Goal: Task Accomplishment & Management: Complete application form

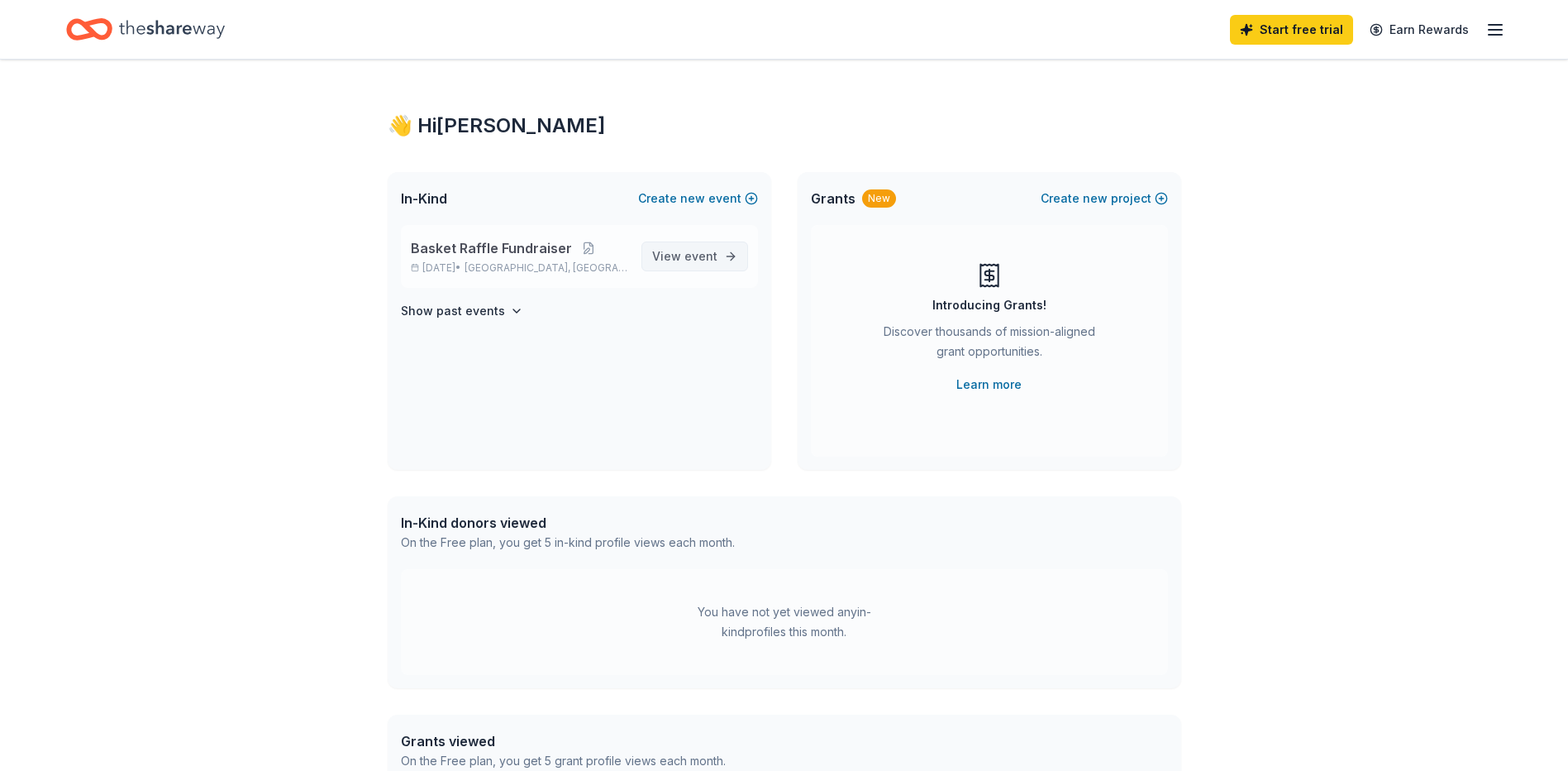
click at [674, 259] on span "View event" at bounding box center [684, 256] width 65 height 19
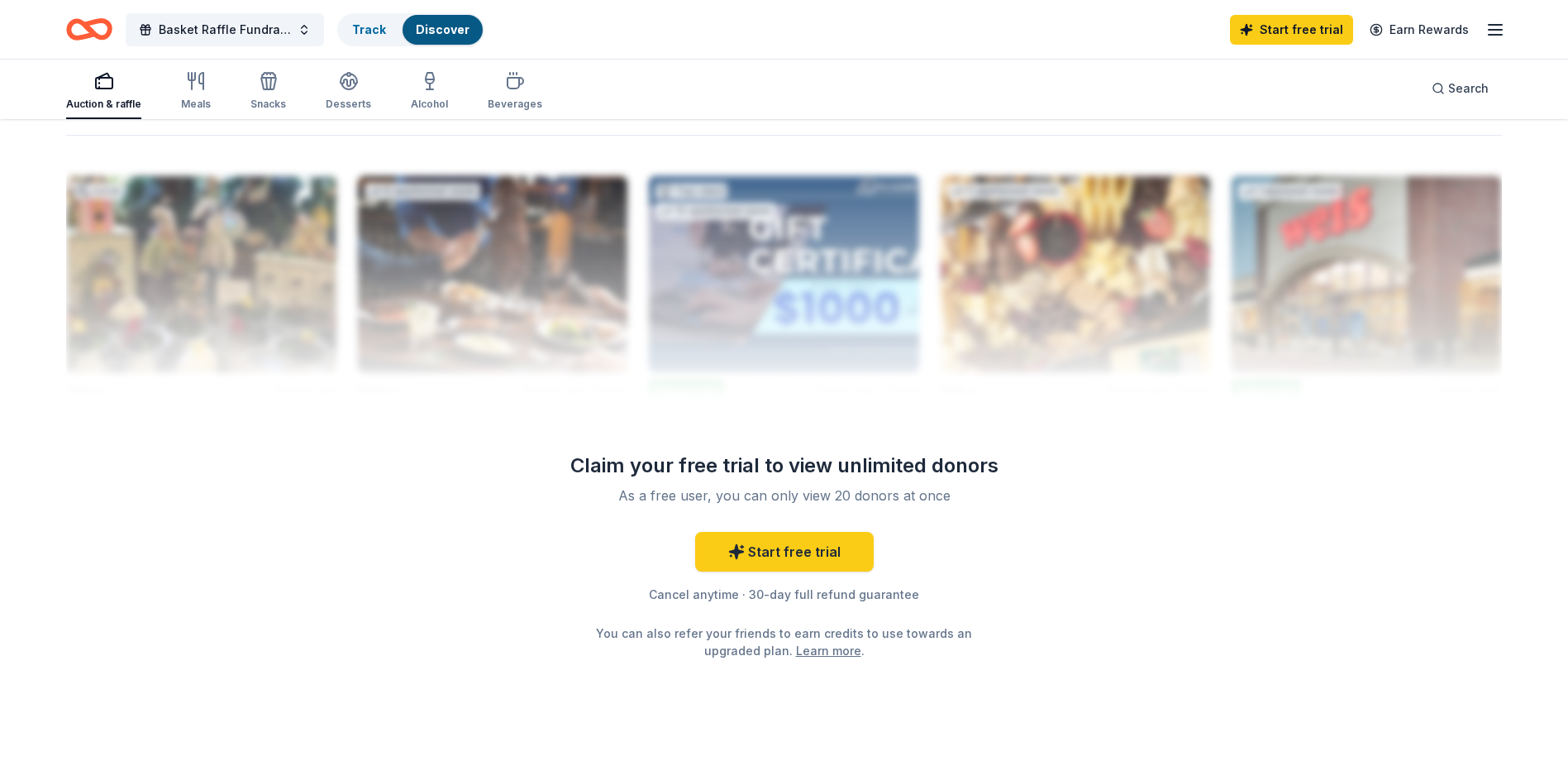
scroll to position [1633, 0]
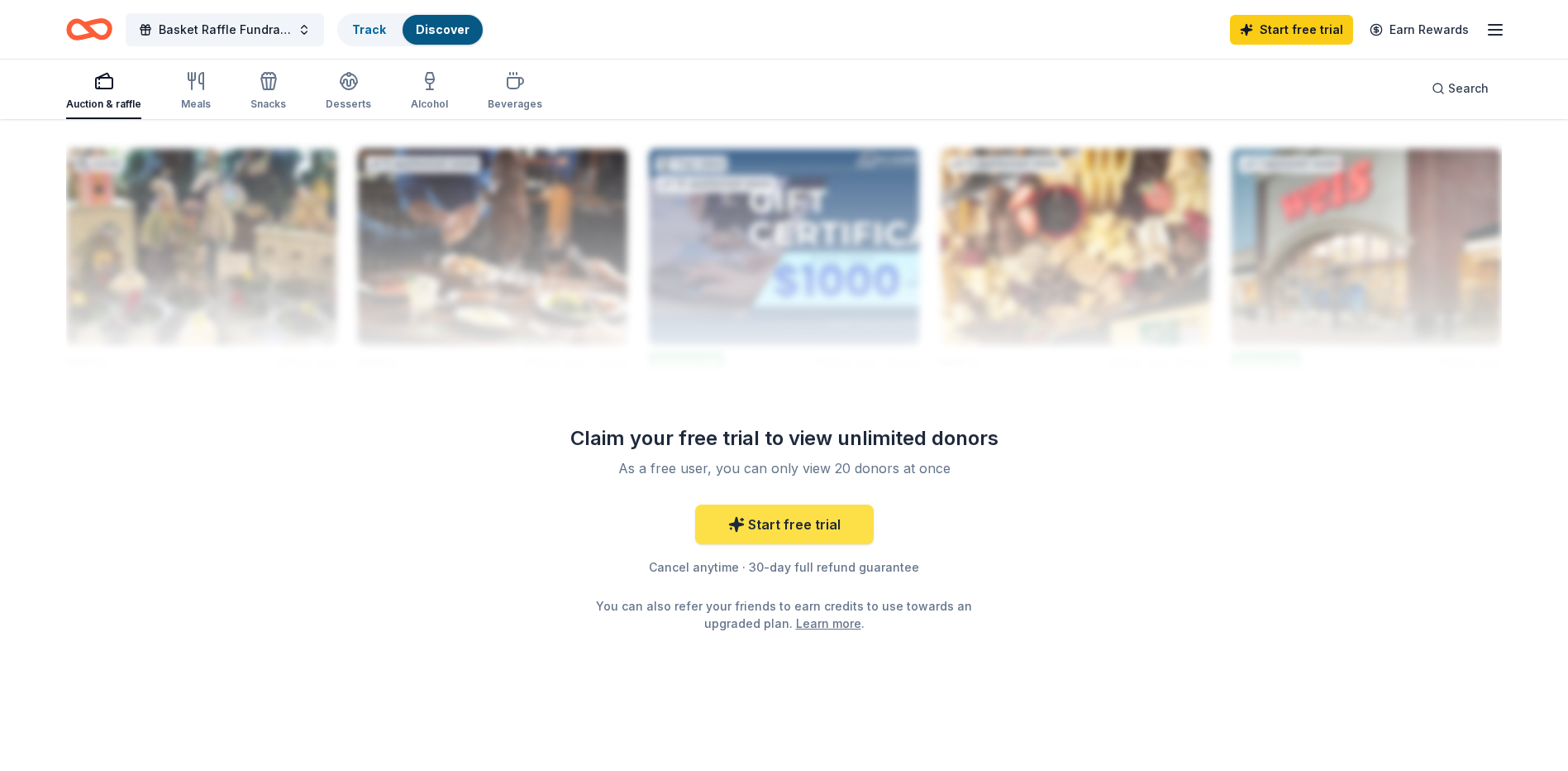
click at [790, 522] on link "Start free trial" at bounding box center [784, 524] width 179 height 40
click at [1286, 31] on link "Start free trial" at bounding box center [1291, 30] width 123 height 30
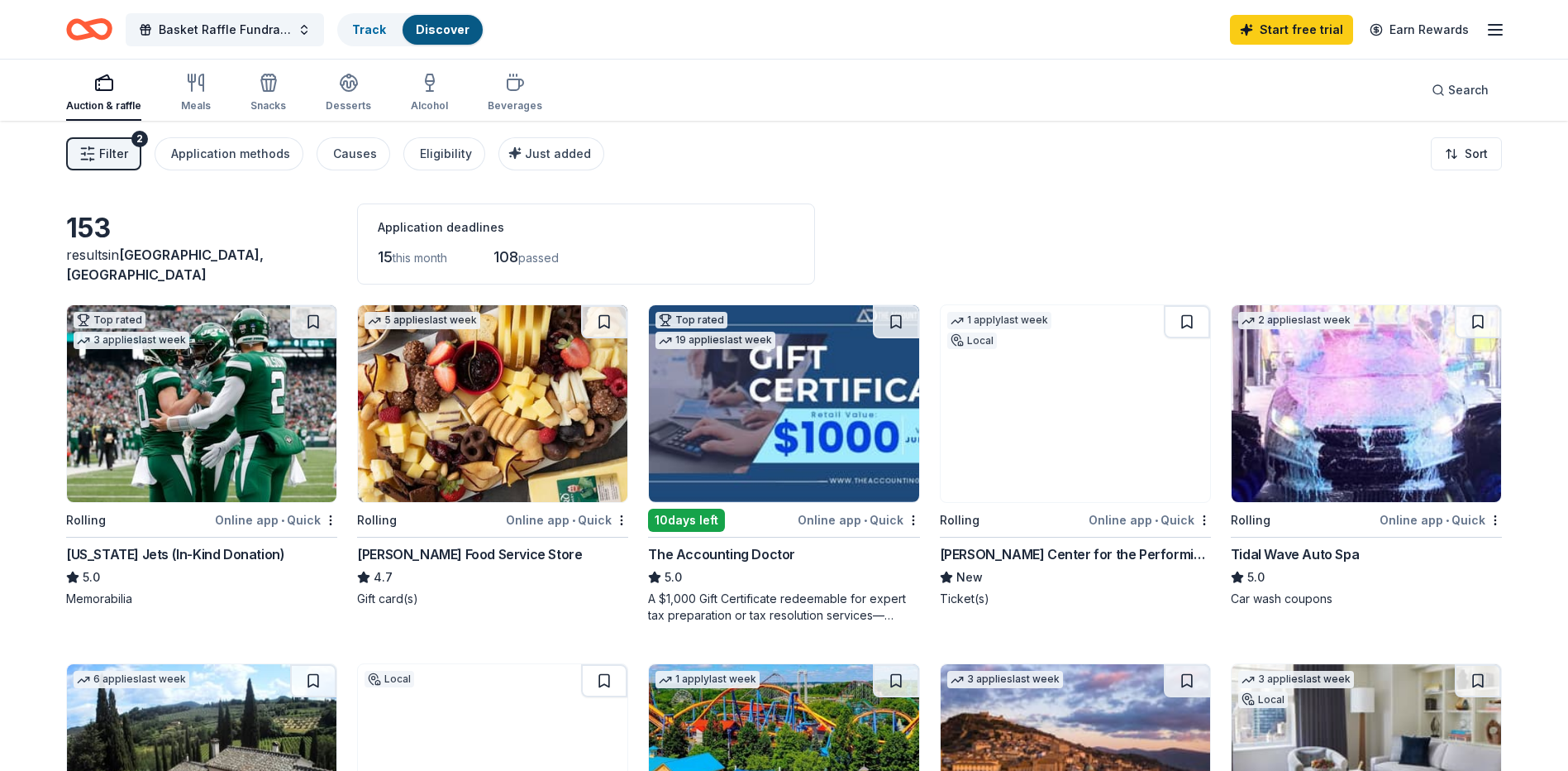
scroll to position [82, 0]
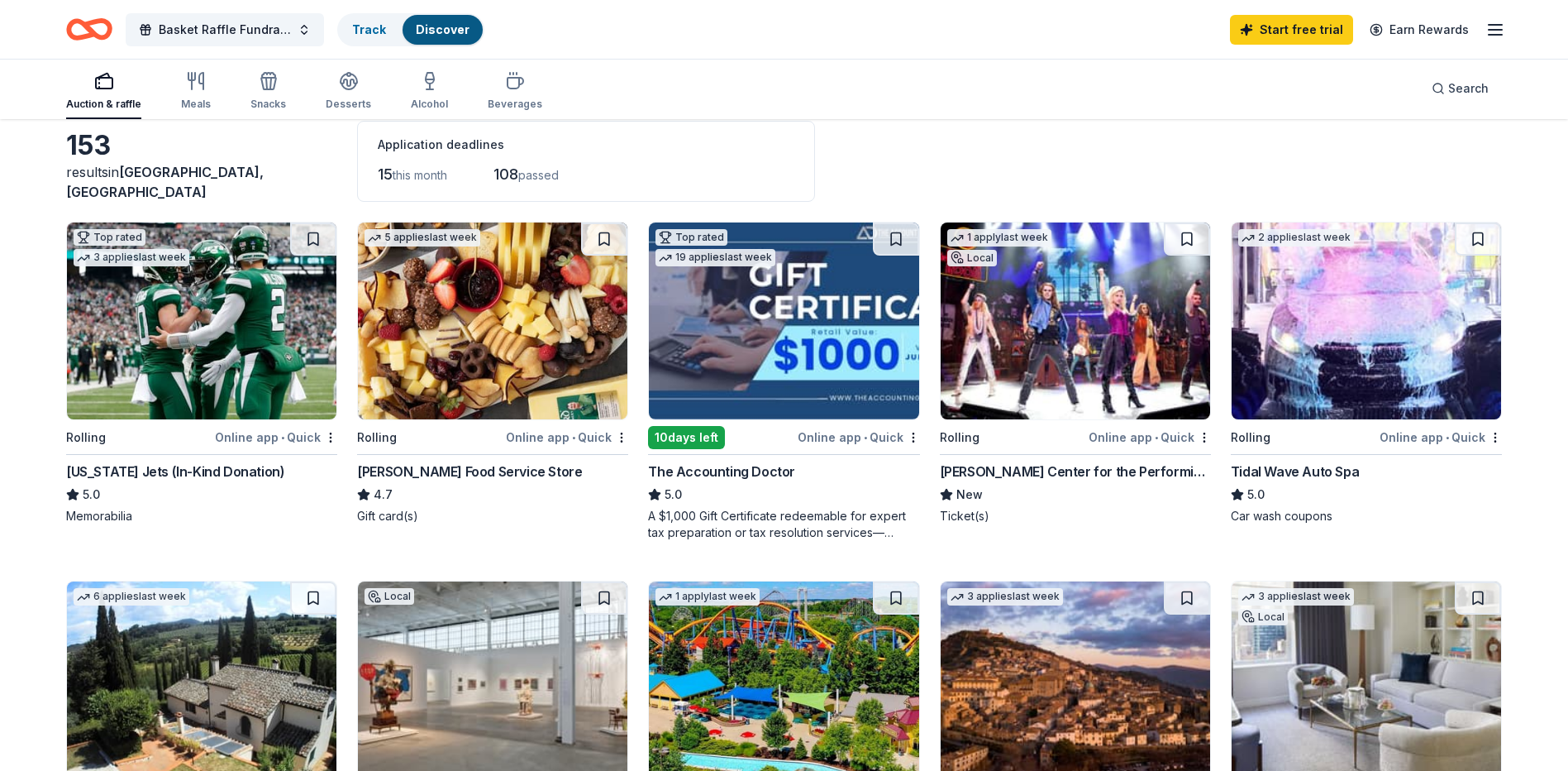
click at [219, 360] on img at bounding box center [201, 321] width 270 height 196
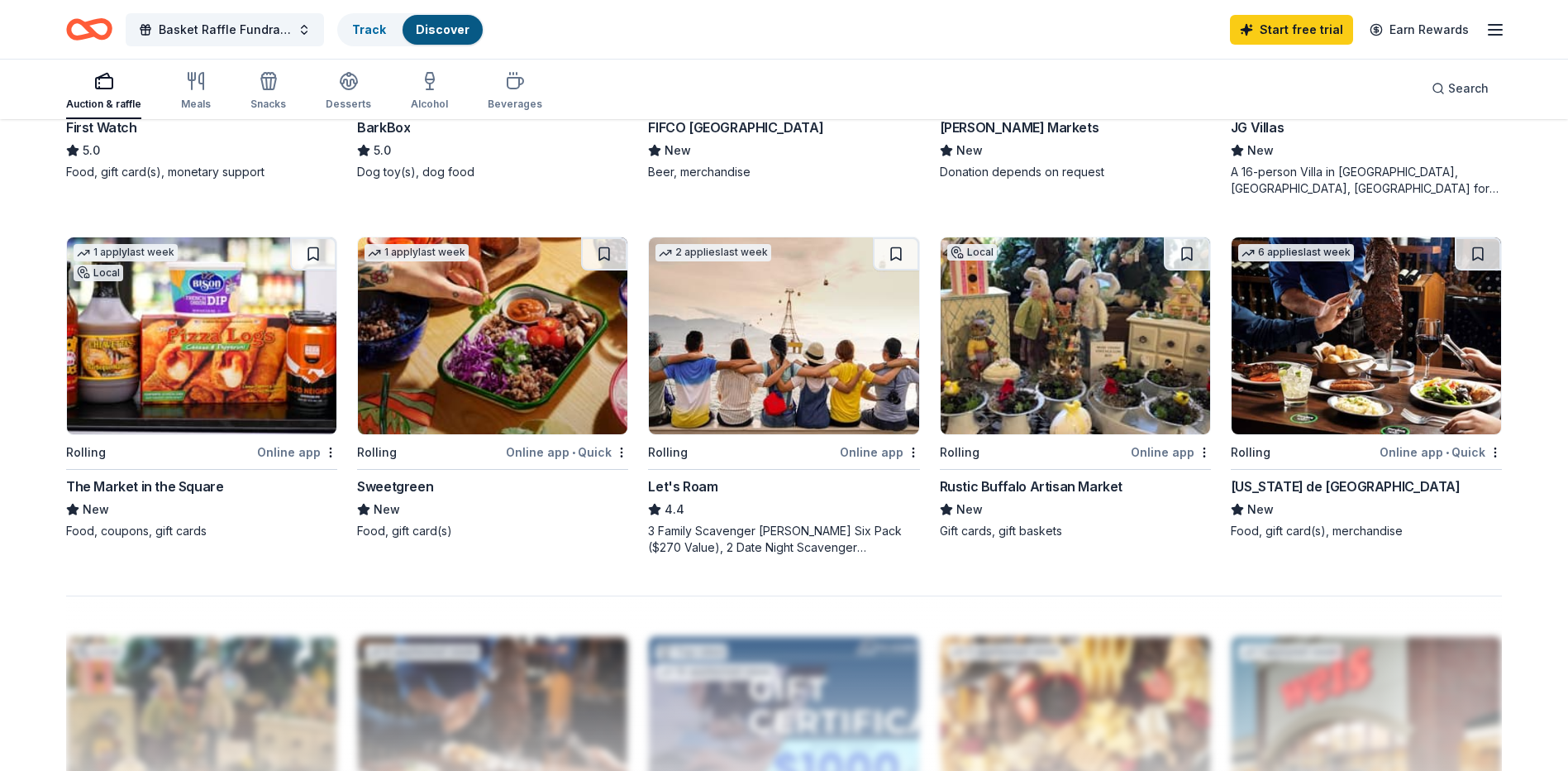
scroll to position [1157, 0]
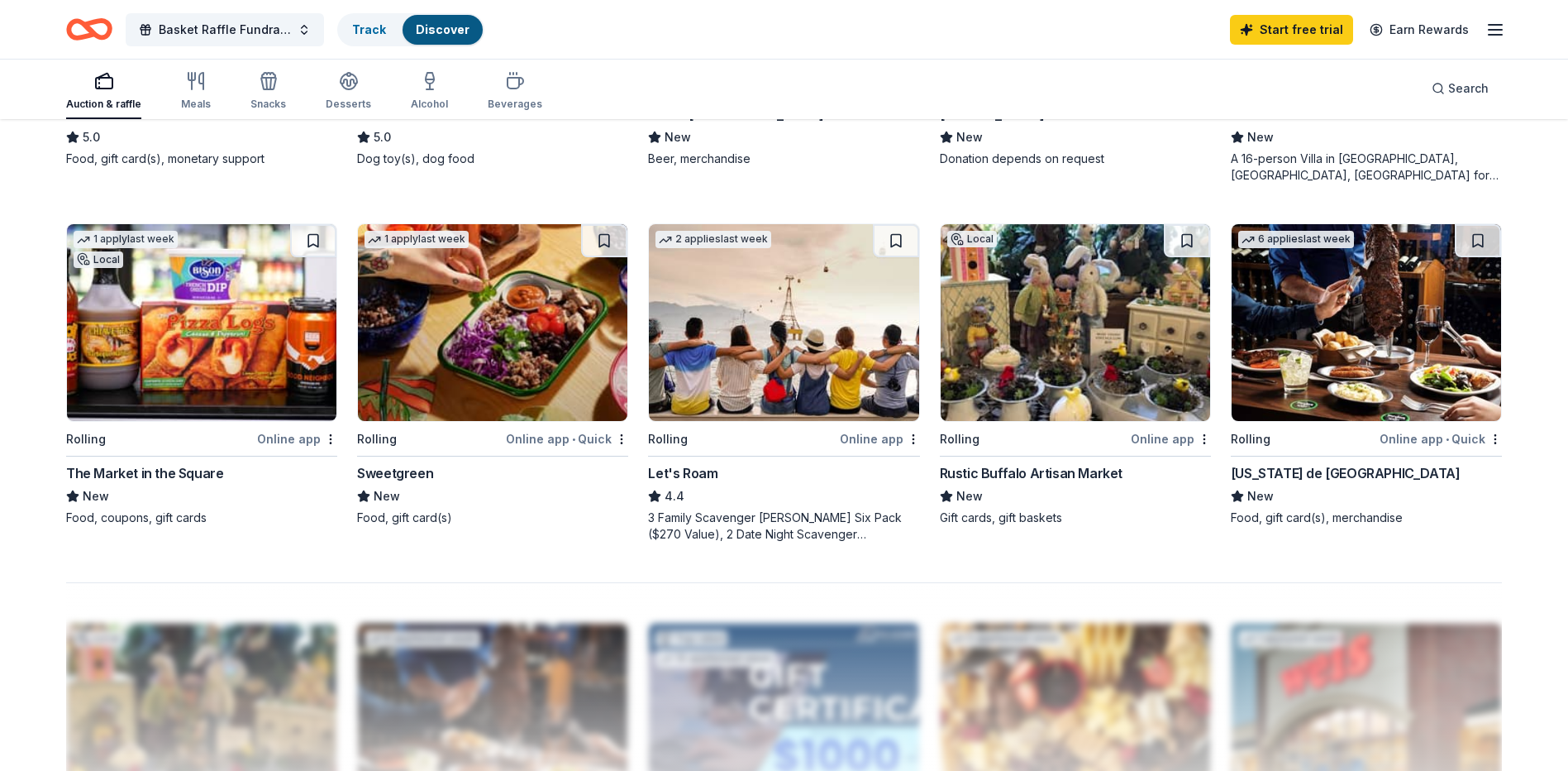
click at [169, 385] on img at bounding box center [201, 322] width 270 height 196
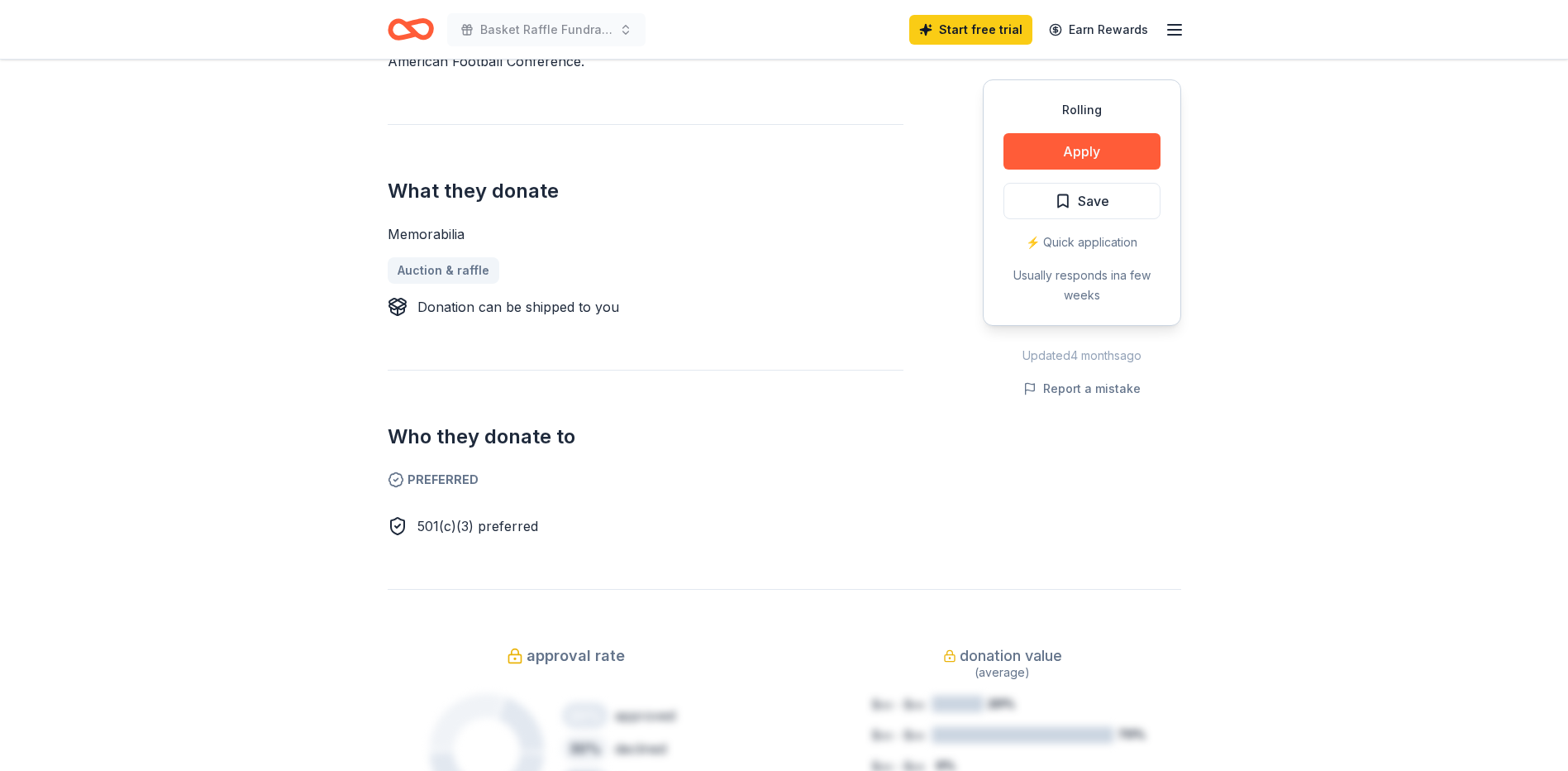
scroll to position [579, 0]
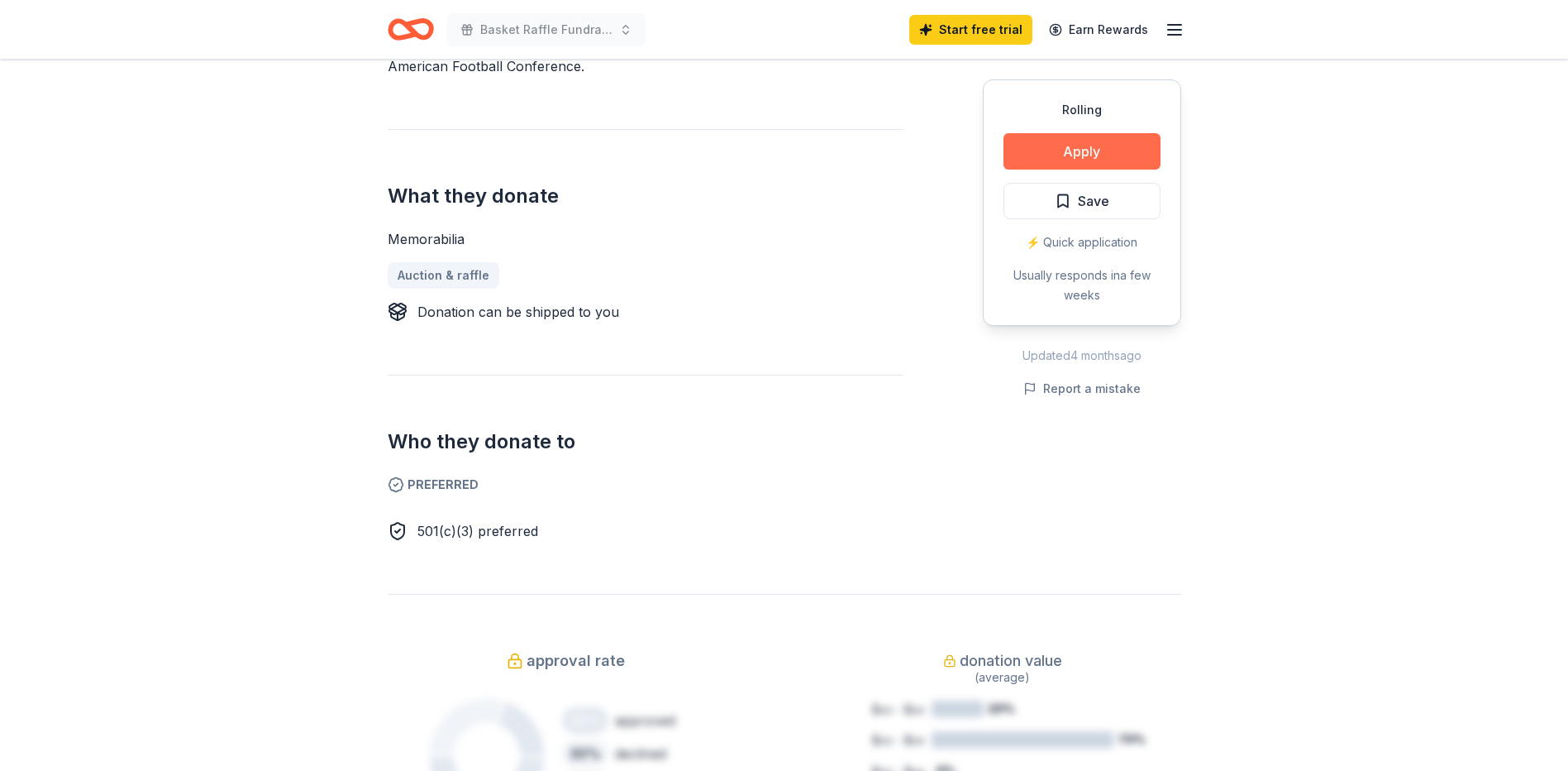
click at [1061, 143] on button "Apply" at bounding box center [1082, 151] width 157 height 36
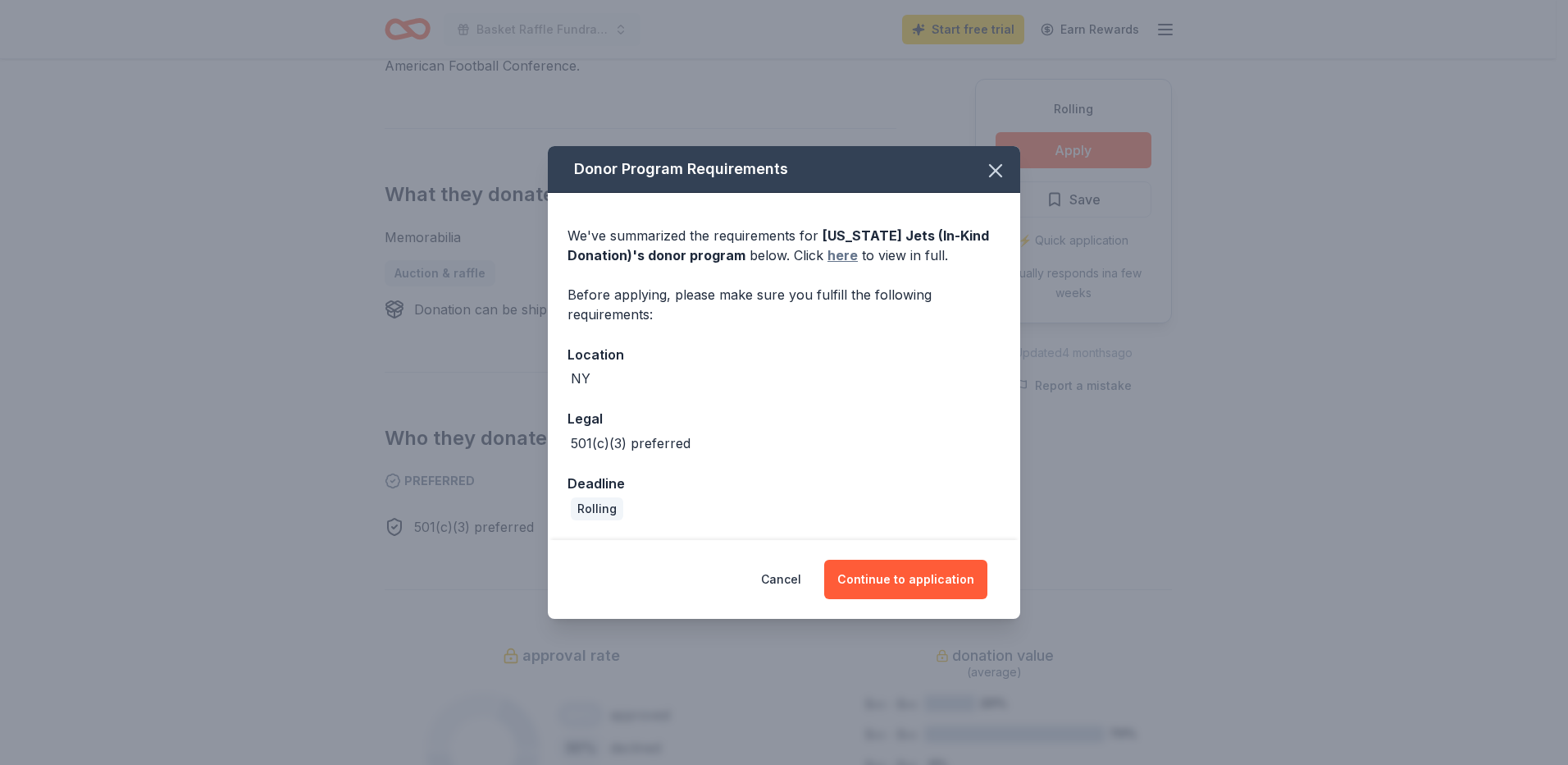
click at [841, 256] on link "here" at bounding box center [842, 255] width 30 height 19
click at [898, 569] on button "Continue to application" at bounding box center [906, 579] width 164 height 40
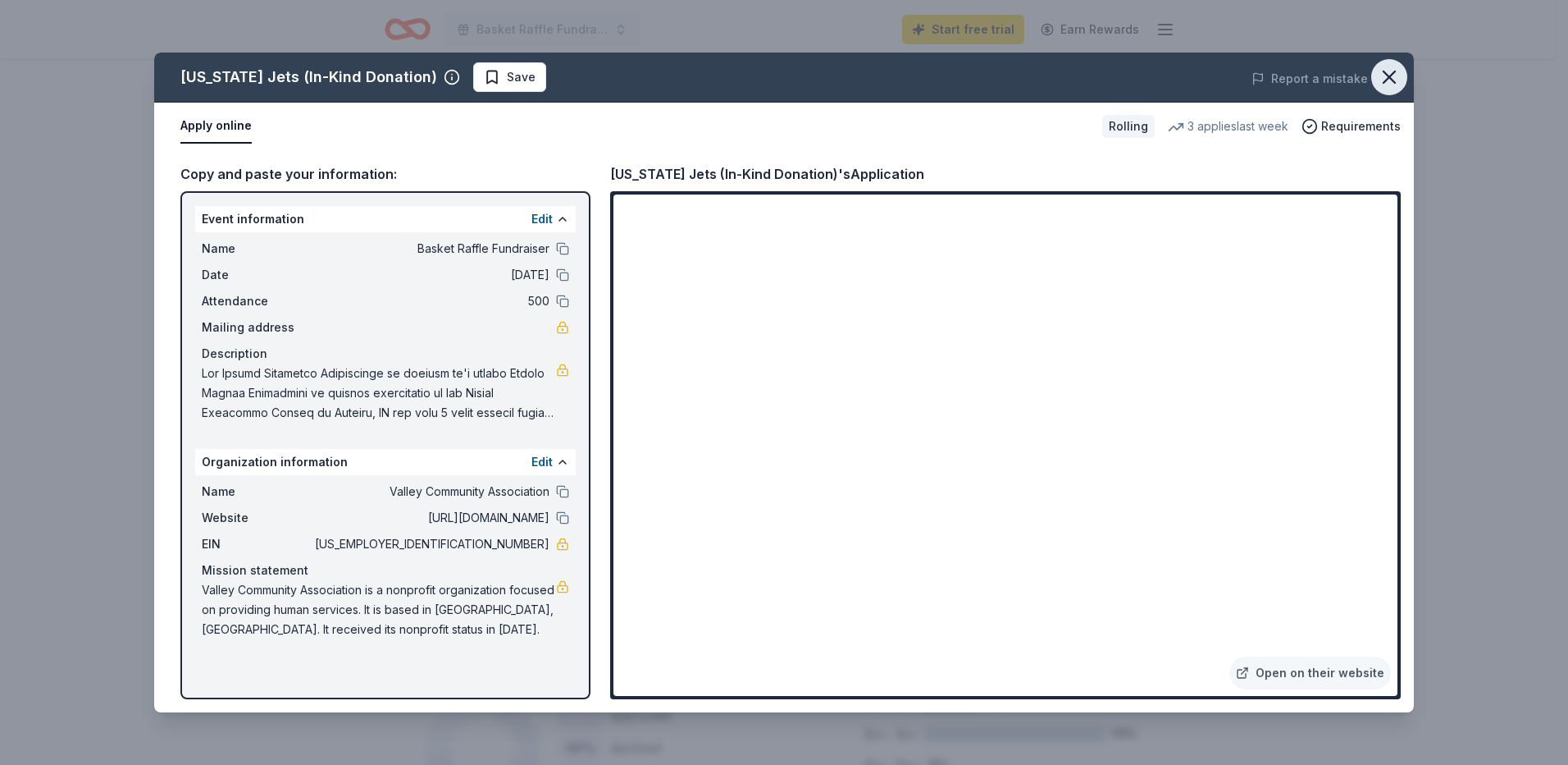
click at [1381, 82] on icon "button" at bounding box center [1389, 76] width 23 height 23
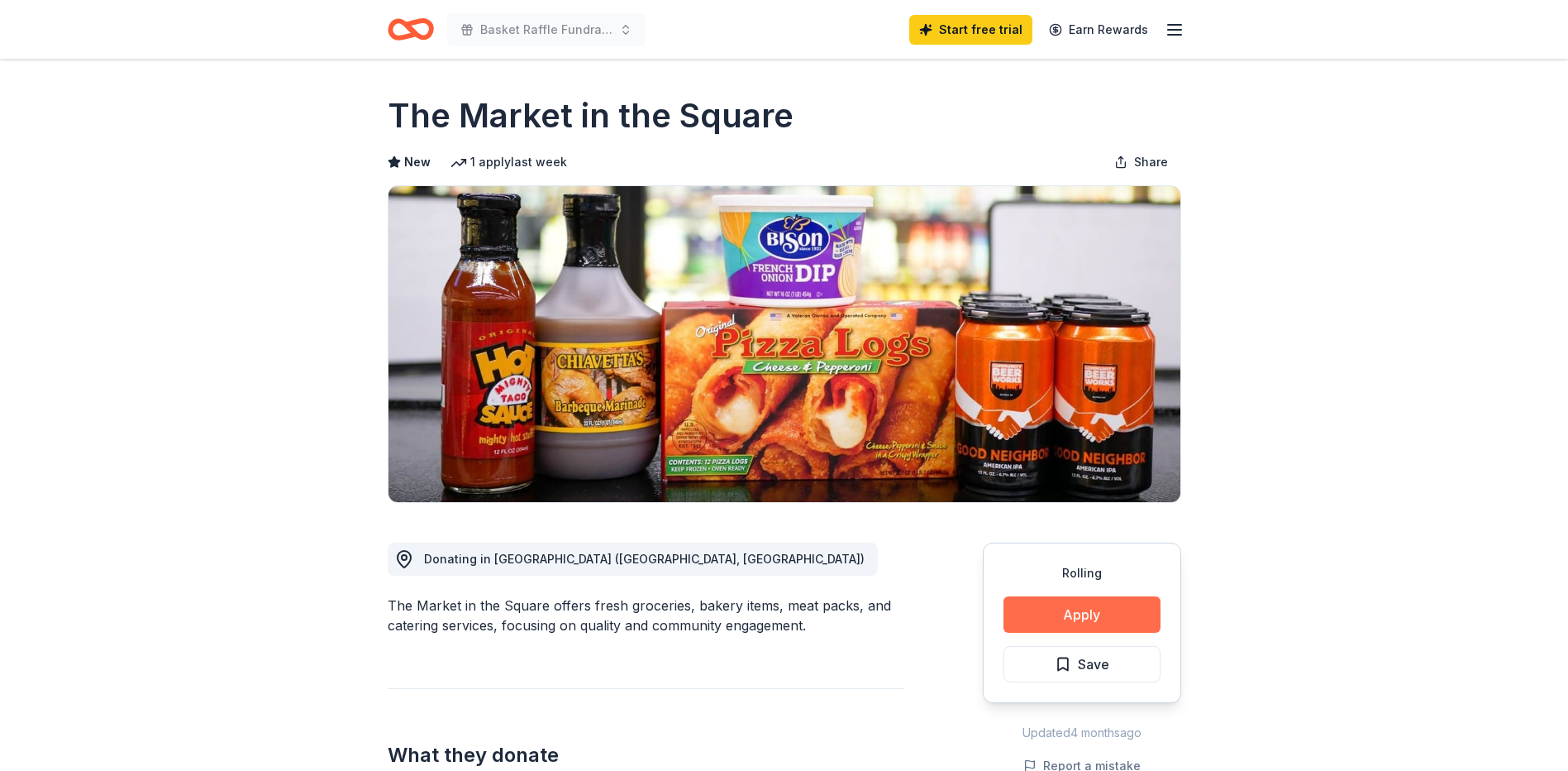
click at [1045, 610] on button "Apply" at bounding box center [1082, 613] width 157 height 36
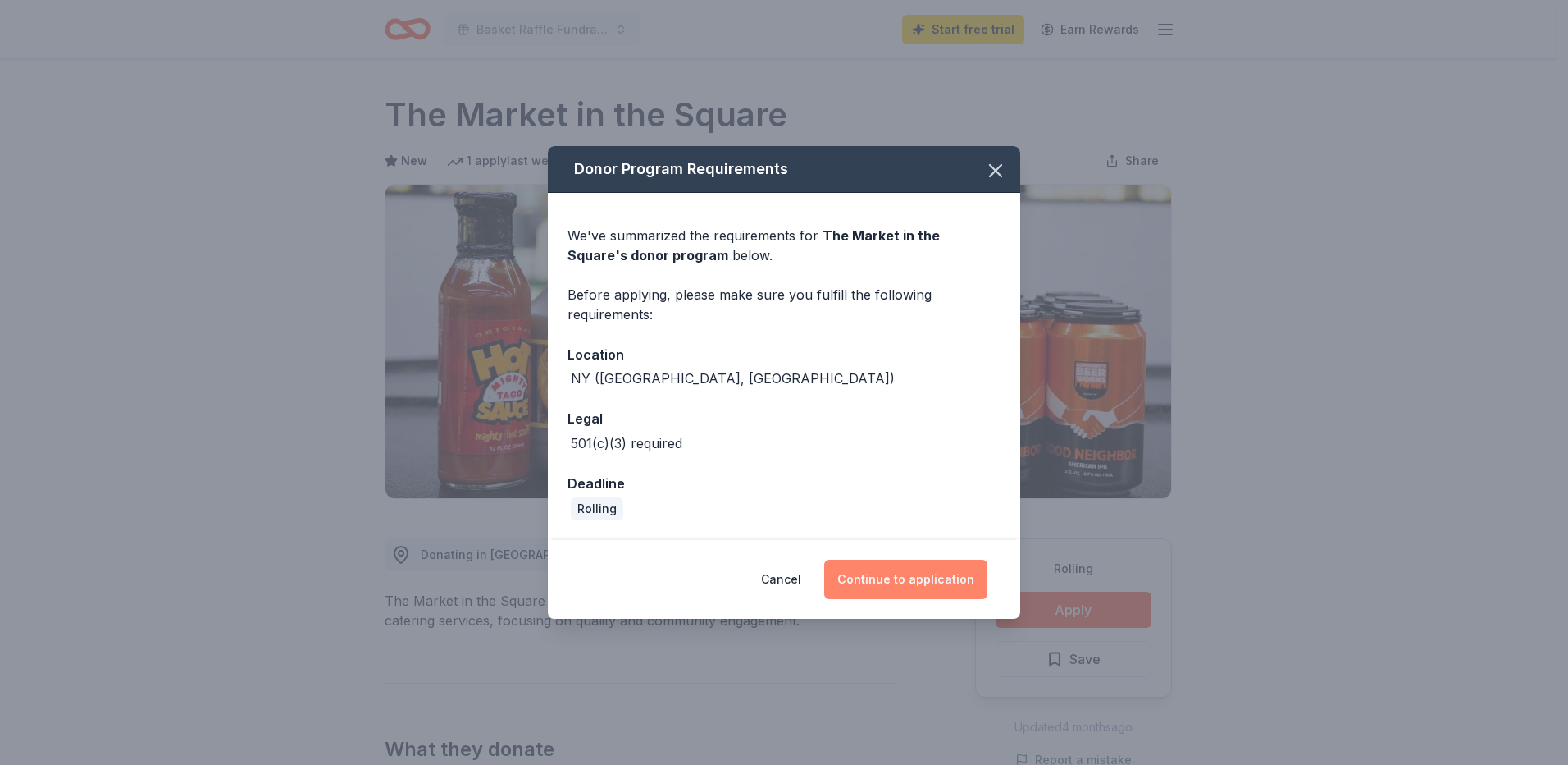
click at [892, 582] on button "Continue to application" at bounding box center [906, 579] width 164 height 40
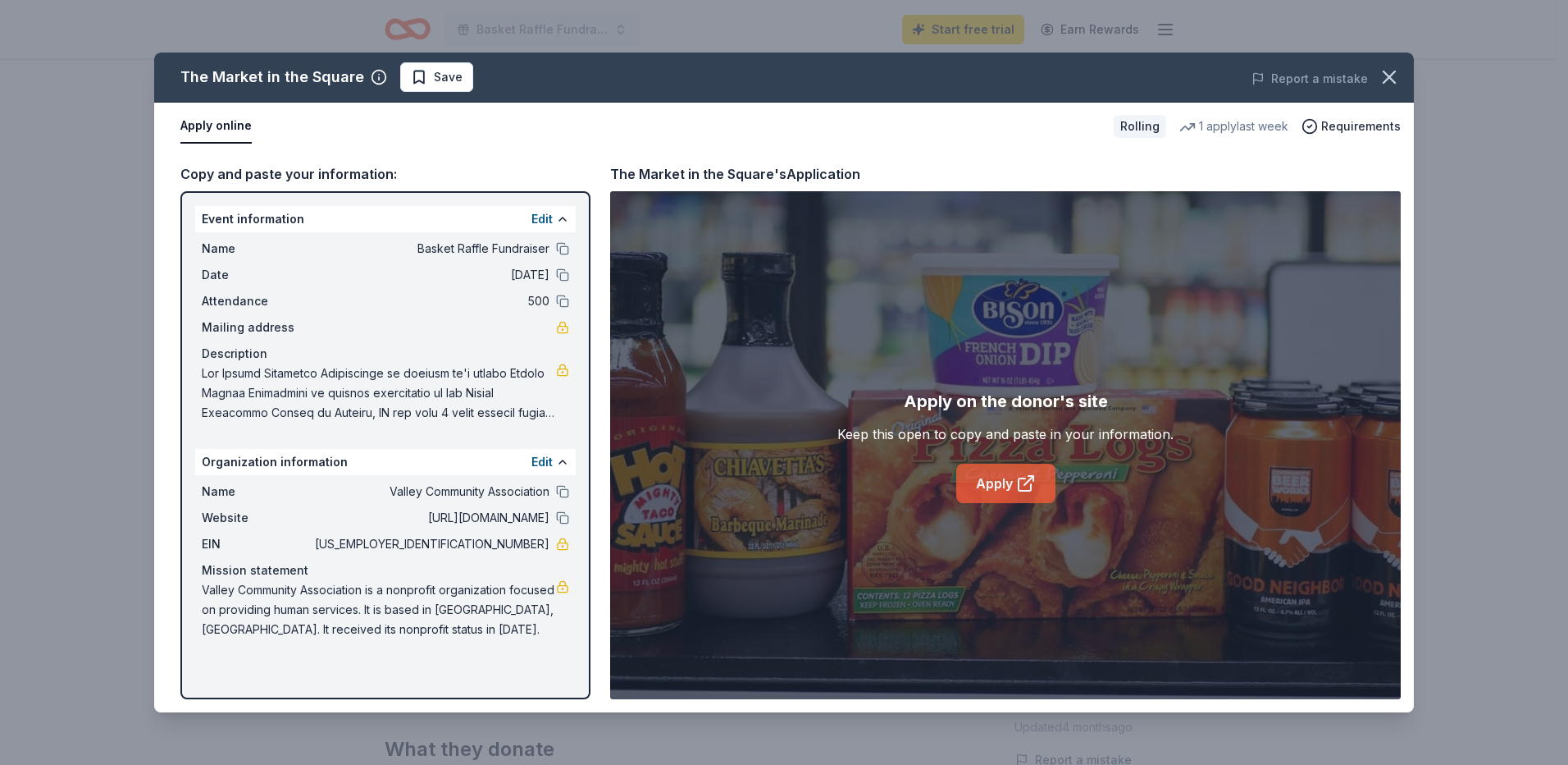
click at [973, 485] on link "Apply" at bounding box center [1006, 483] width 99 height 40
